Goal: Information Seeking & Learning: Learn about a topic

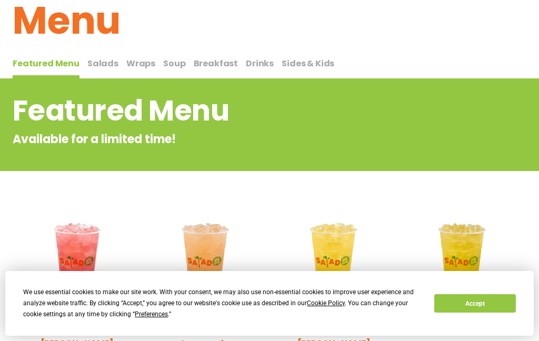
scroll to position [51, 0]
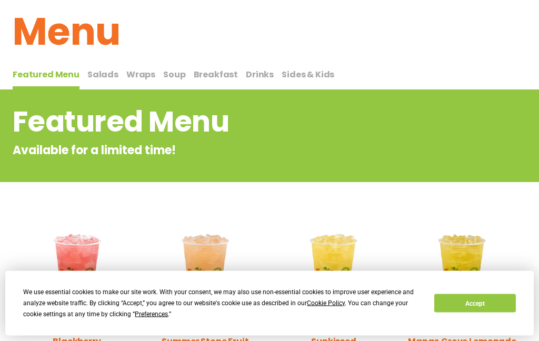
click at [98, 75] on span "Salads" at bounding box center [102, 75] width 31 height 12
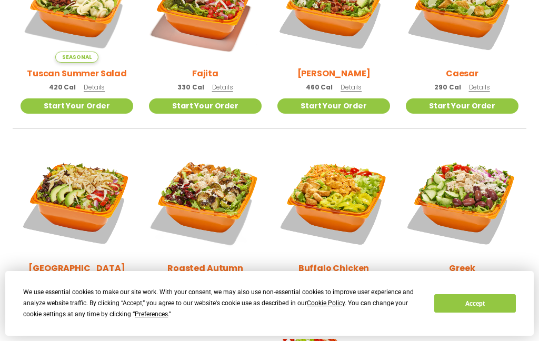
scroll to position [372, 0]
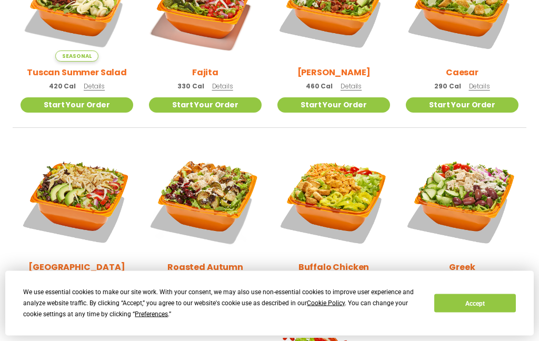
click at [224, 280] on span "Details" at bounding box center [222, 281] width 21 height 9
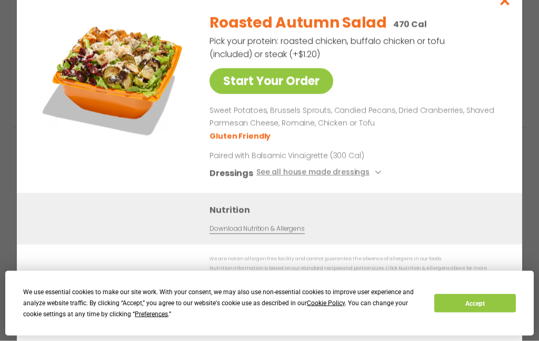
scroll to position [372, 0]
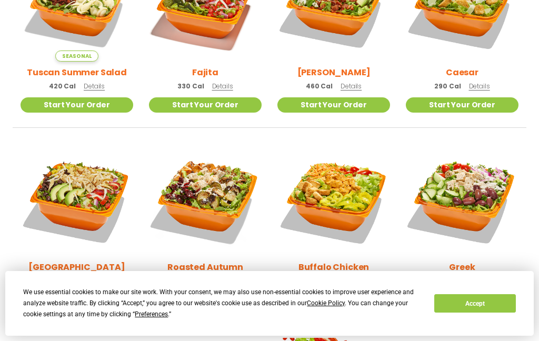
click at [352, 280] on span "Details" at bounding box center [351, 280] width 21 height 9
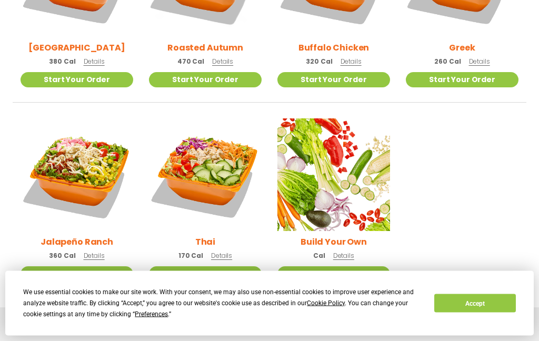
scroll to position [592, 0]
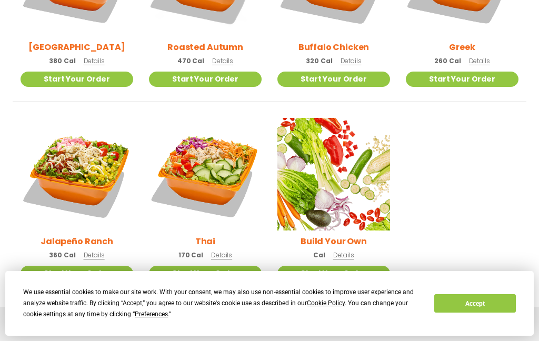
click at [99, 255] on span "Details" at bounding box center [94, 255] width 21 height 9
click at [346, 257] on span "Details" at bounding box center [343, 255] width 21 height 9
click at [222, 257] on span "Details" at bounding box center [221, 255] width 21 height 9
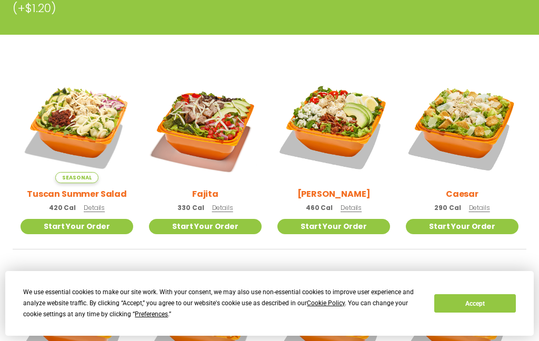
scroll to position [250, 0]
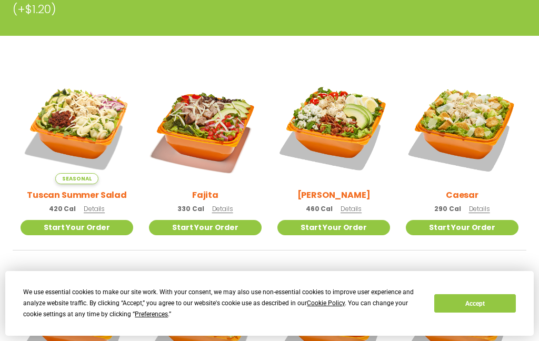
scroll to position [51, 0]
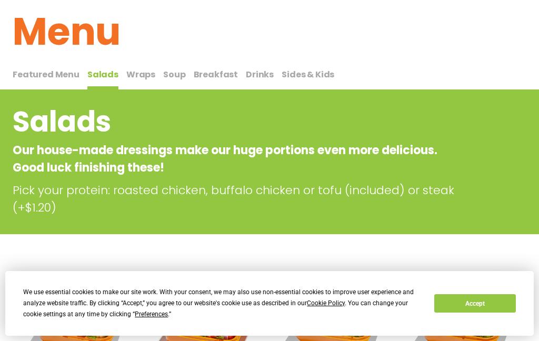
click at [174, 75] on span "Soup" at bounding box center [174, 74] width 22 height 12
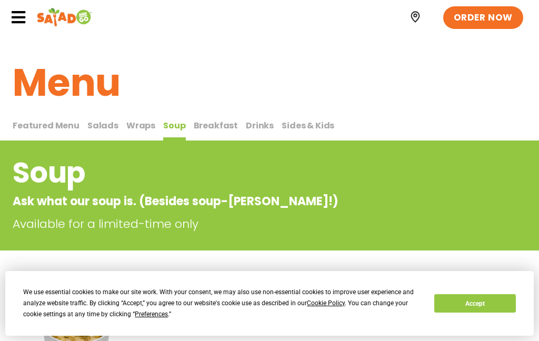
click at [211, 126] on span "Breakfast" at bounding box center [216, 126] width 45 height 12
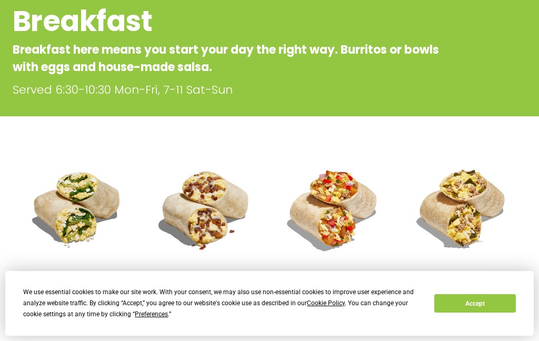
scroll to position [157, 0]
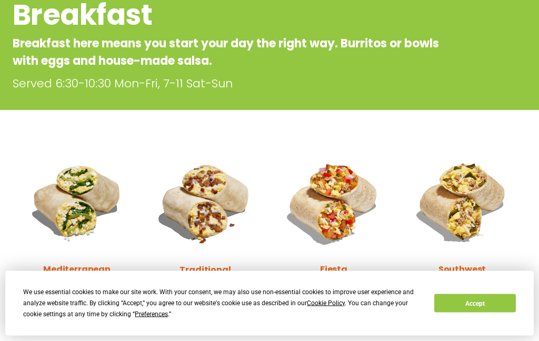
click at [95, 278] on p "480 Cal Details" at bounding box center [77, 283] width 56 height 11
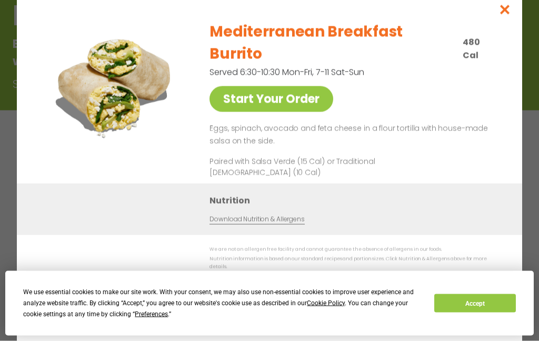
scroll to position [158, 0]
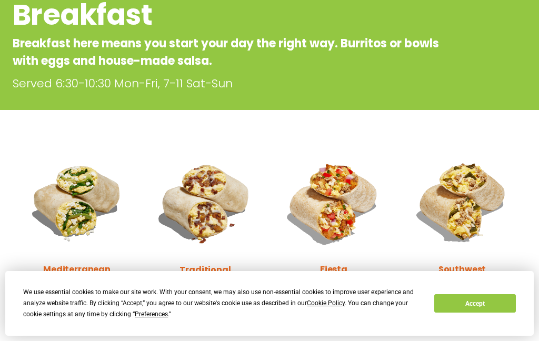
click at [224, 284] on span "Details" at bounding box center [222, 283] width 21 height 9
click at [353, 283] on span "Details" at bounding box center [350, 282] width 21 height 9
click at [482, 282] on span "Details" at bounding box center [479, 282] width 21 height 9
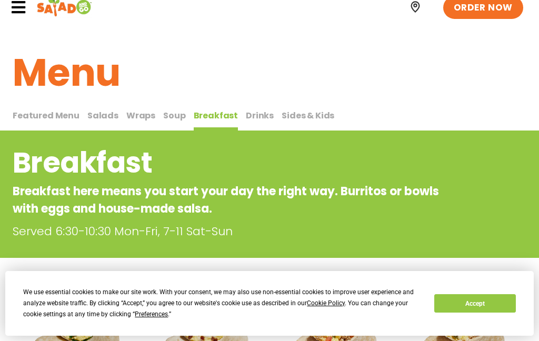
scroll to position [0, 0]
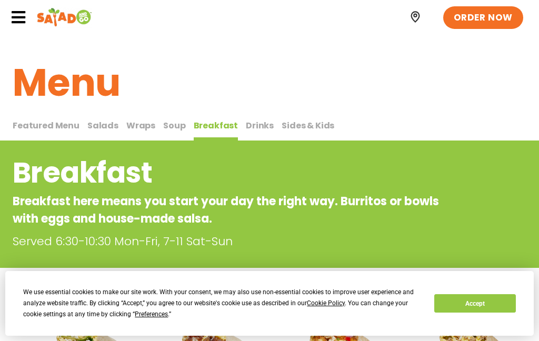
click at [260, 126] on span "Drinks" at bounding box center [260, 126] width 28 height 12
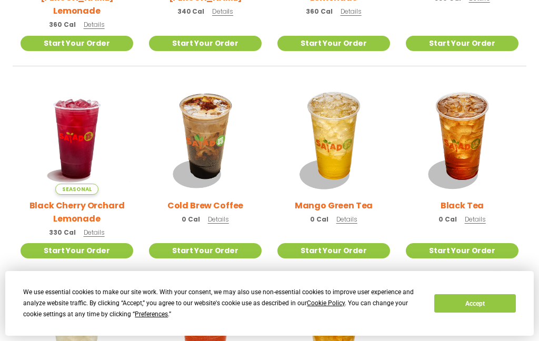
scroll to position [425, 0]
